Goal: Find specific page/section: Find specific page/section

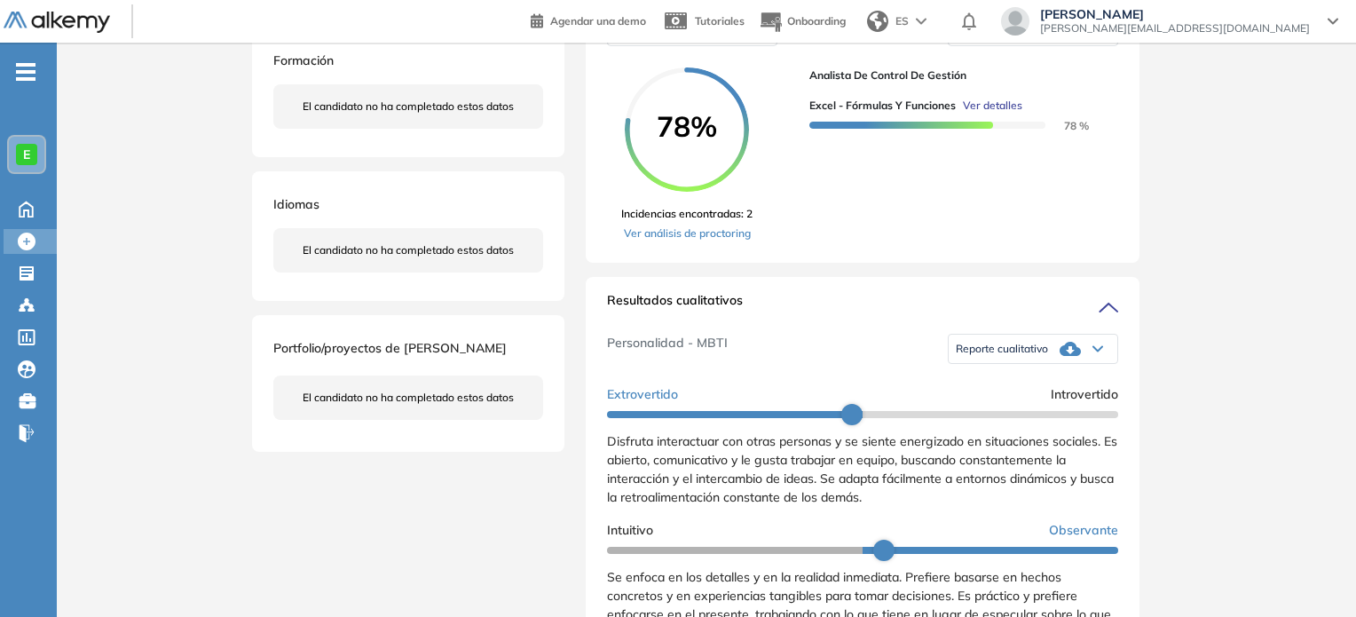
scroll to position [330, 0]
click at [104, 244] on span "Crear Evaluación" at bounding box center [149, 246] width 149 height 20
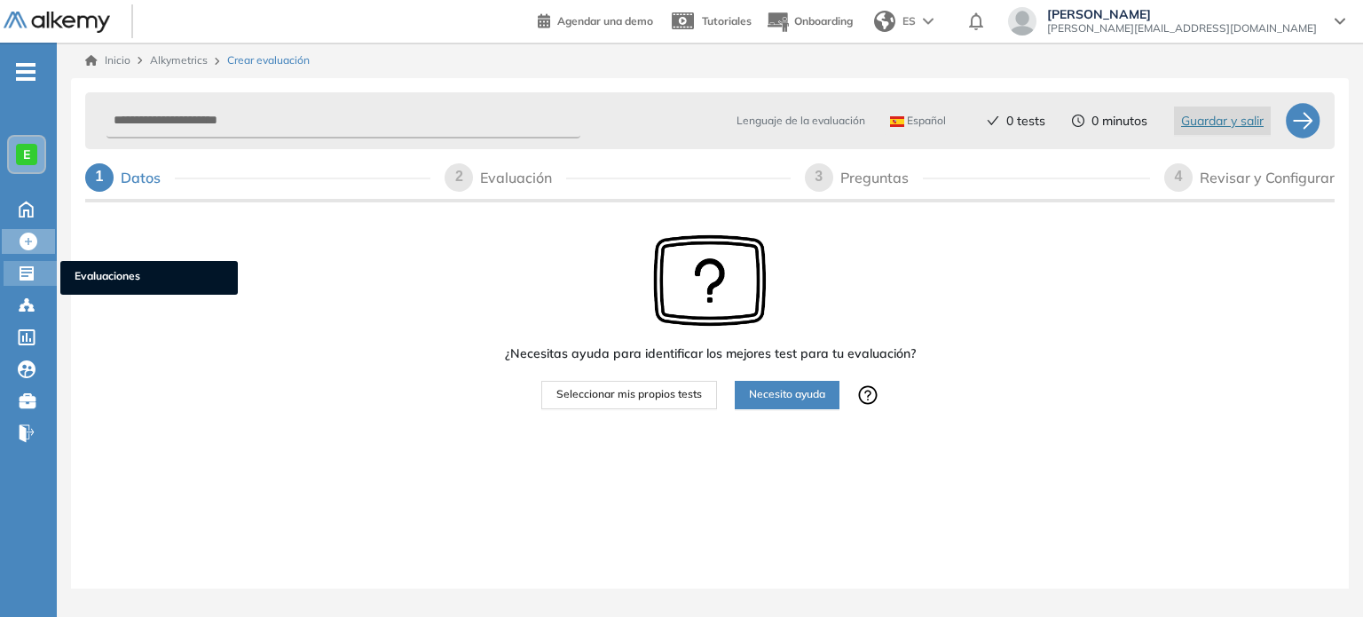
click at [82, 276] on span "Evaluaciones" at bounding box center [149, 278] width 149 height 20
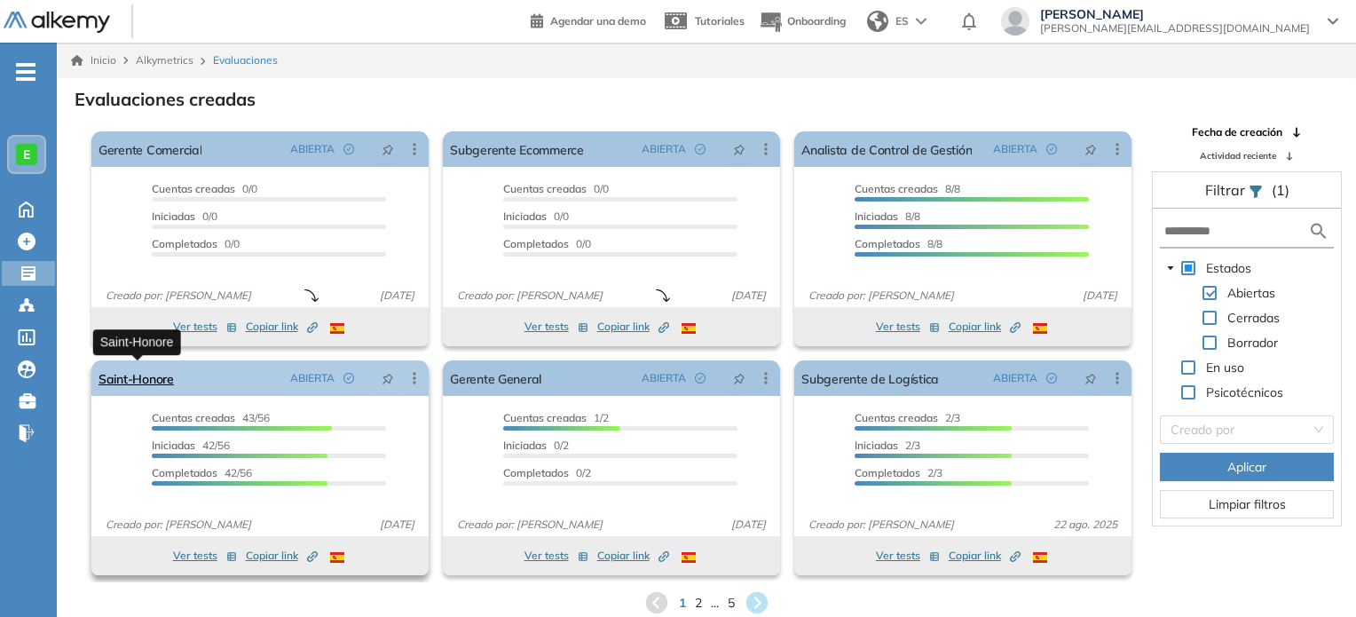
click at [174, 386] on link "Saint-Honore" at bounding box center [136, 378] width 75 height 36
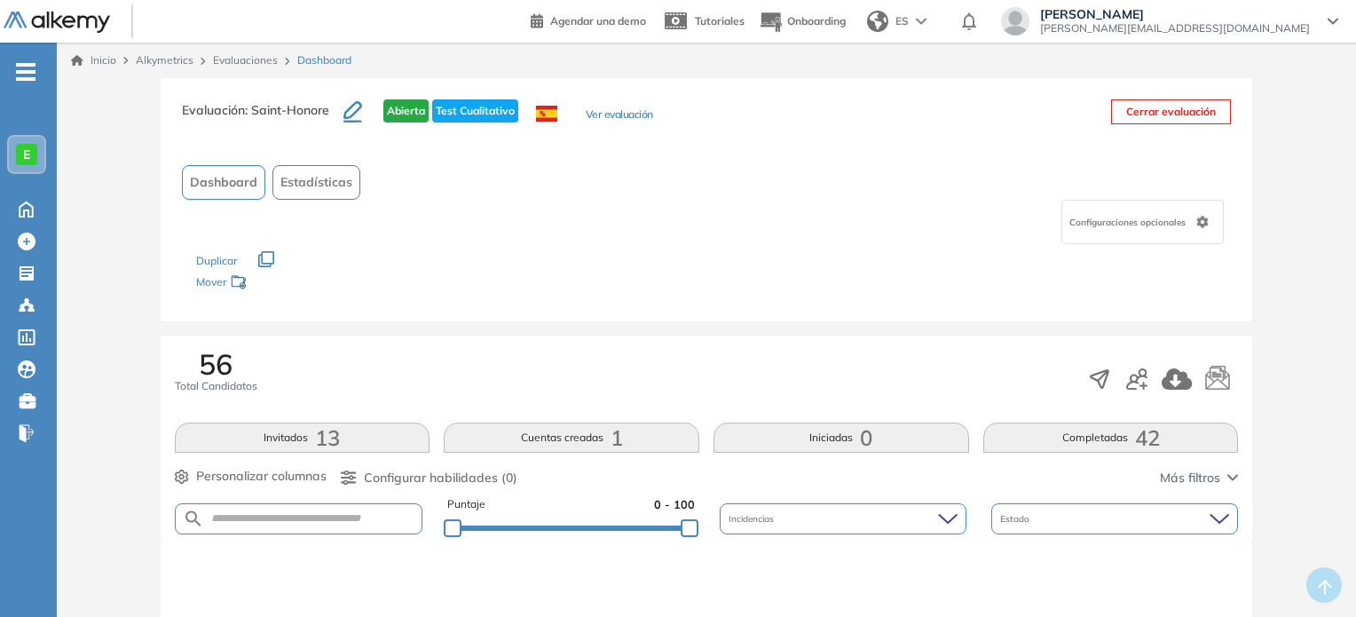
click at [276, 525] on form at bounding box center [299, 518] width 249 height 31
click at [273, 524] on input "text" at bounding box center [313, 518] width 218 height 13
type input "*******"
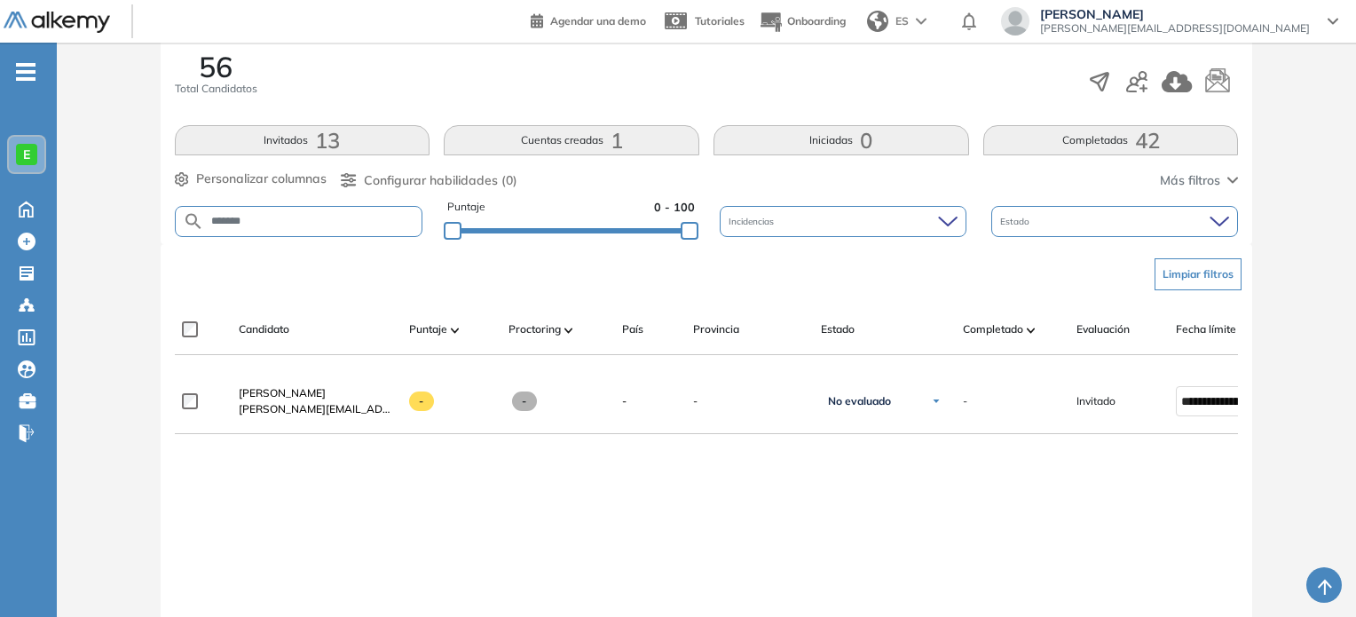
scroll to position [300, 0]
